Goal: Task Accomplishment & Management: Complete application form

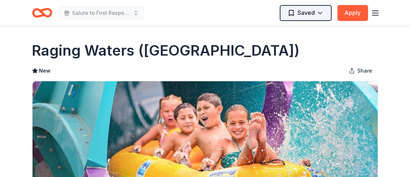
click at [257, 16] on html "Salute to First Responders Saved Apply Due in 15 days Share Raging Waters (Los …" at bounding box center [205, 88] width 410 height 177
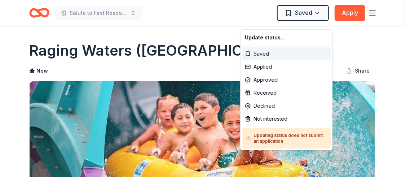
click at [278, 60] on div "Saved" at bounding box center [286, 53] width 89 height 13
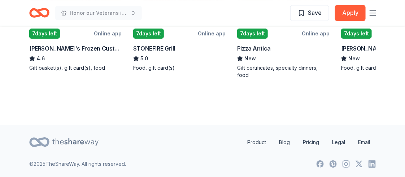
scroll to position [995, 0]
click at [164, 39] on div "7 days left" at bounding box center [148, 34] width 31 height 10
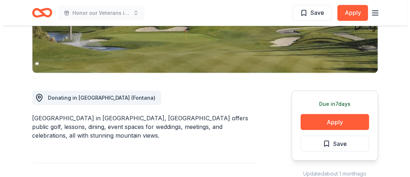
scroll to position [289, 0]
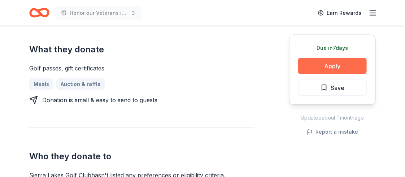
click at [319, 74] on button "Apply" at bounding box center [332, 66] width 69 height 16
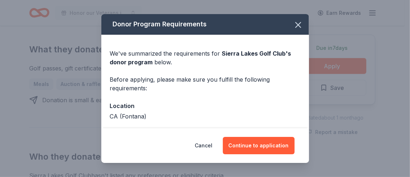
scroll to position [101, 0]
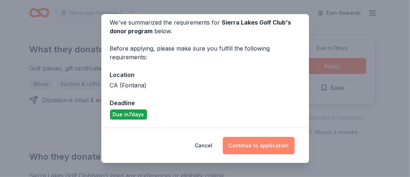
click at [295, 137] on button "Continue to application" at bounding box center [259, 145] width 72 height 17
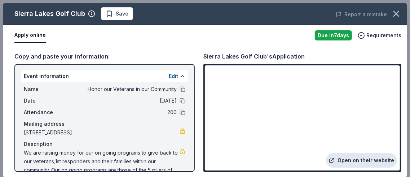
click at [347, 153] on link "Open on their website" at bounding box center [361, 160] width 71 height 14
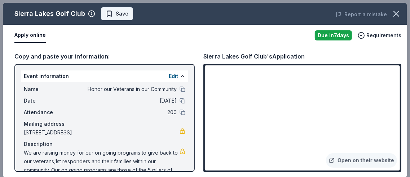
click at [128, 18] on span "Save" at bounding box center [117, 13] width 23 height 9
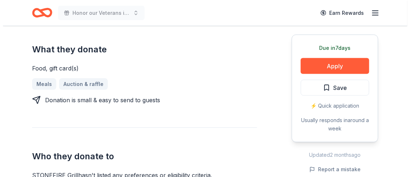
scroll to position [433, 0]
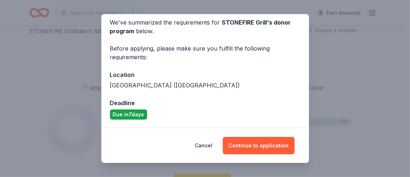
scroll to position [101, 0]
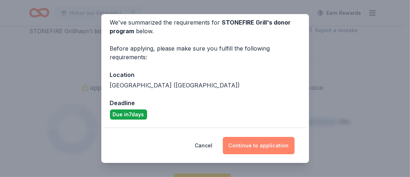
click at [286, 140] on button "Continue to application" at bounding box center [259, 145] width 72 height 17
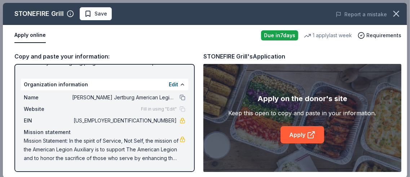
scroll to position [3, 0]
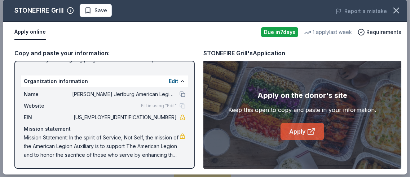
click at [300, 140] on link "Apply" at bounding box center [303, 131] width 44 height 17
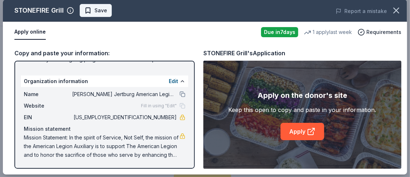
click at [107, 13] on span "Save" at bounding box center [95, 10] width 23 height 9
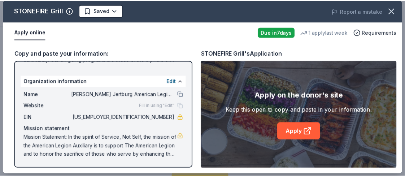
scroll to position [0, 0]
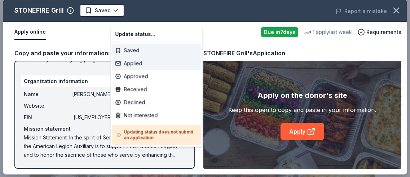
click at [144, 70] on div "Applied" at bounding box center [157, 63] width 89 height 13
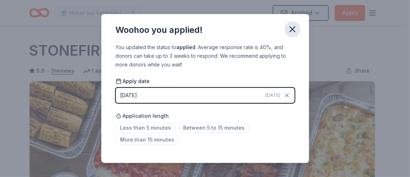
click at [298, 34] on icon "button" at bounding box center [293, 29] width 10 height 10
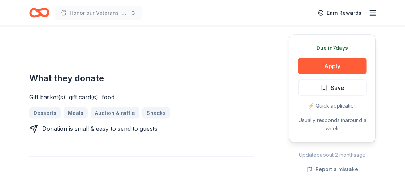
scroll to position [433, 0]
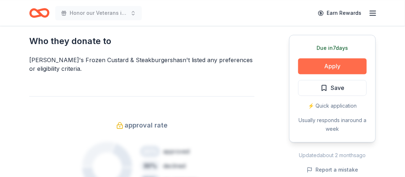
click at [321, 74] on button "Apply" at bounding box center [332, 66] width 69 height 16
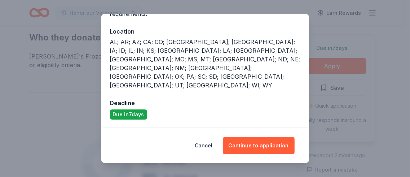
scroll to position [125, 0]
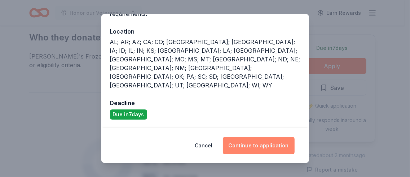
click at [285, 138] on button "Continue to application" at bounding box center [259, 145] width 72 height 17
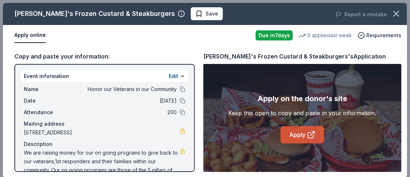
click at [308, 143] on link "Apply" at bounding box center [303, 134] width 44 height 17
